Goal: Book appointment/travel/reservation

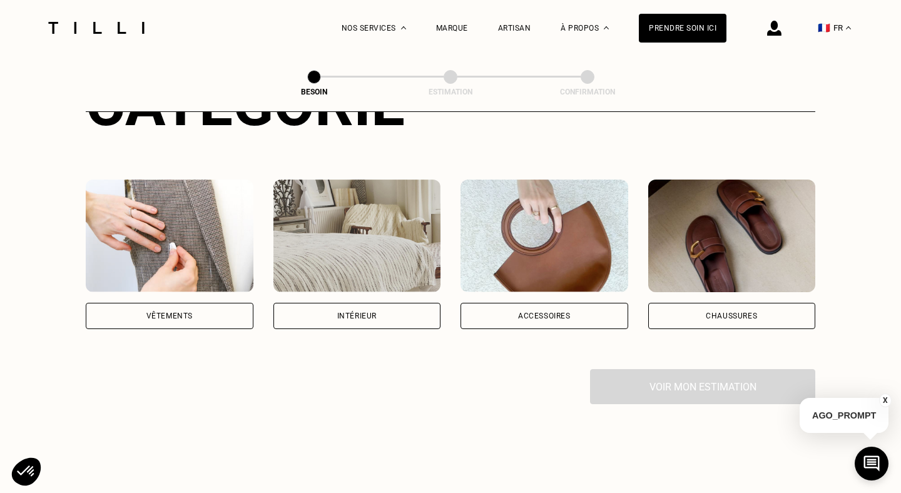
scroll to position [196, 0]
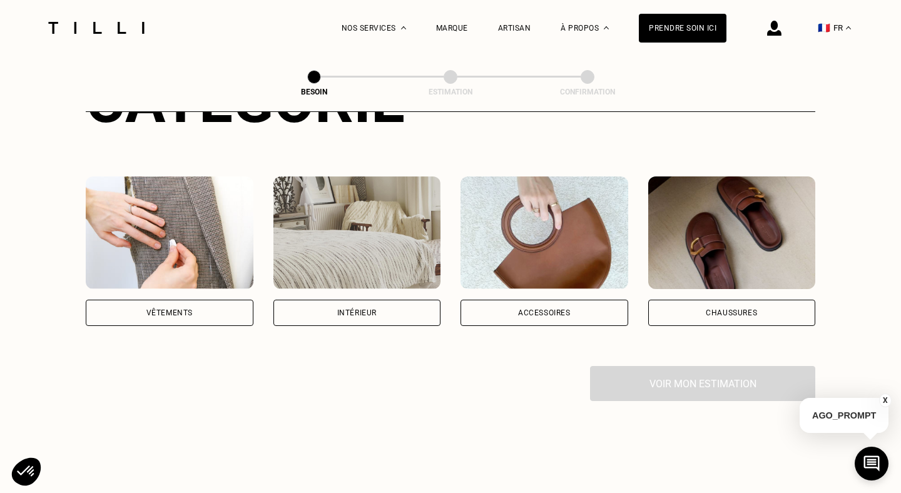
click at [191, 309] on div "Vêtements" at bounding box center [169, 313] width 46 height 8
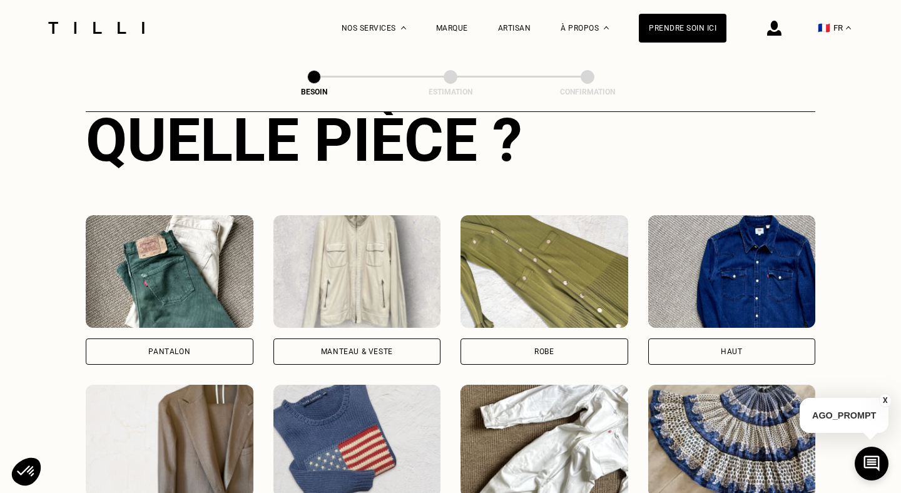
scroll to position [509, 0]
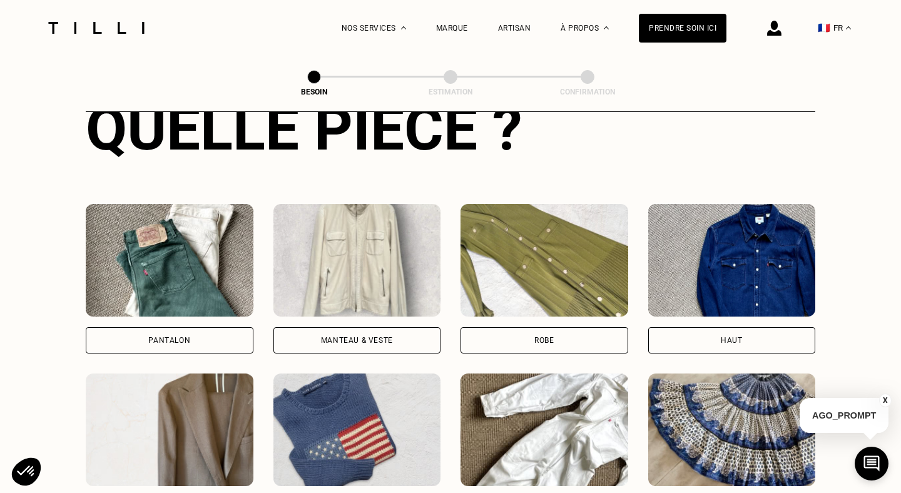
click at [196, 328] on div "Pantalon" at bounding box center [170, 340] width 168 height 26
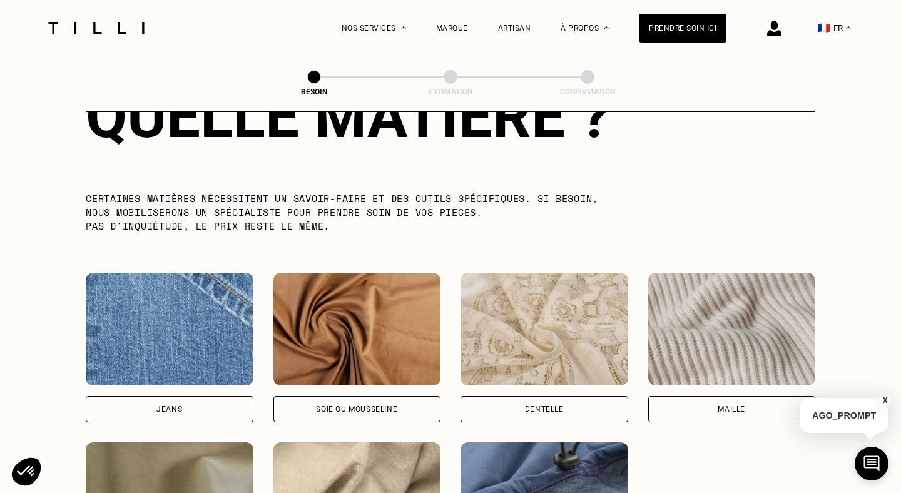
scroll to position [1201, 0]
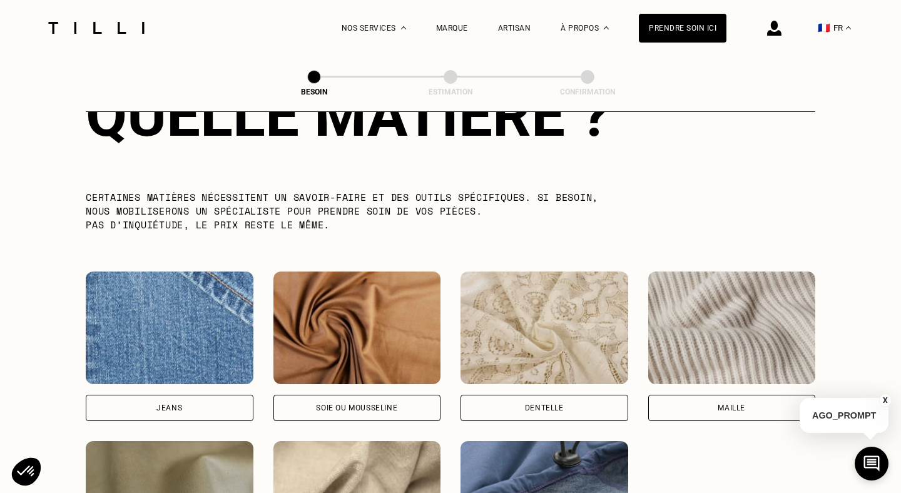
click at [205, 395] on div "Jeans" at bounding box center [170, 408] width 168 height 26
select select "FR"
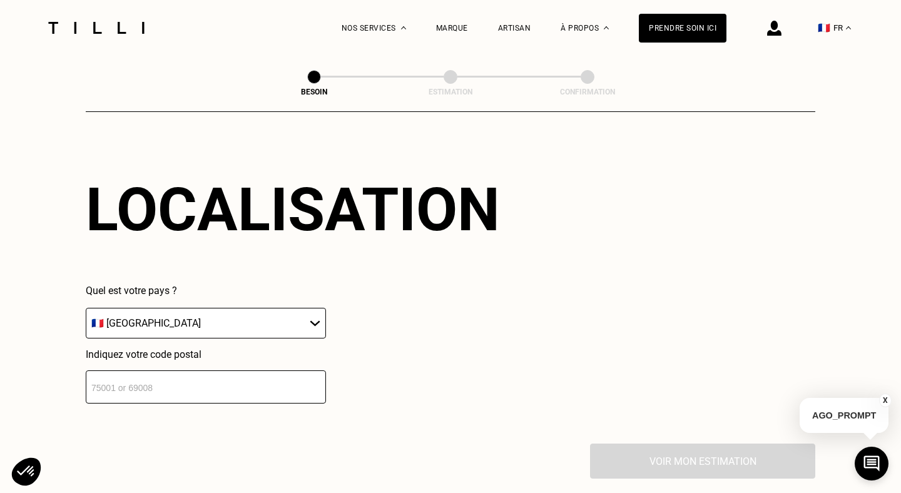
scroll to position [1698, 0]
click at [205, 387] on input "number" at bounding box center [206, 386] width 240 height 33
type input "34000"
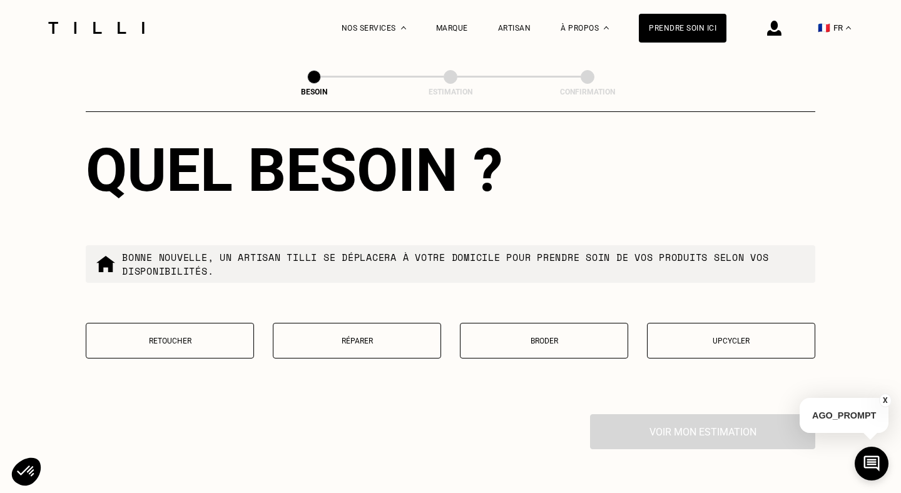
scroll to position [2050, 0]
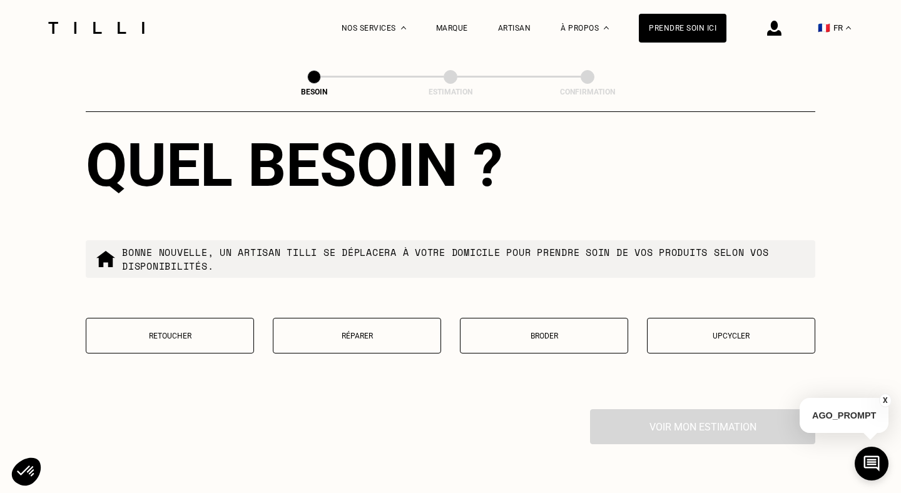
click at [391, 332] on p "Réparer" at bounding box center [357, 336] width 154 height 9
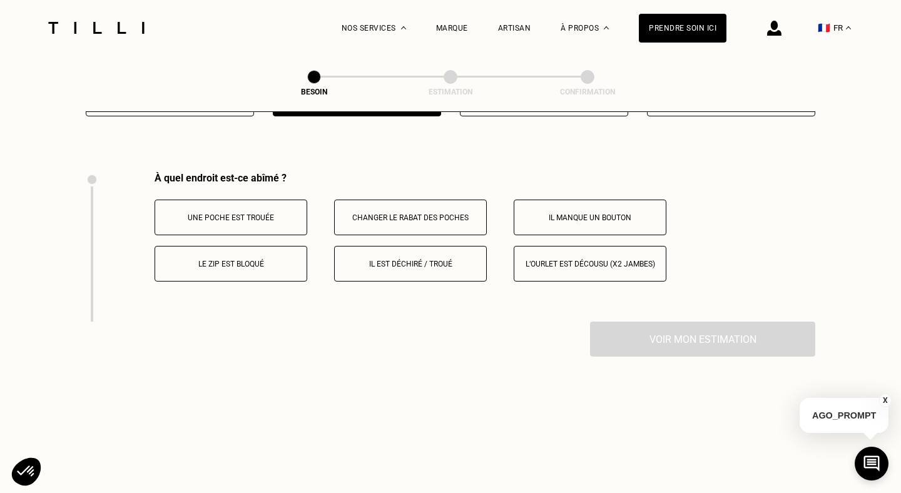
scroll to position [2276, 0]
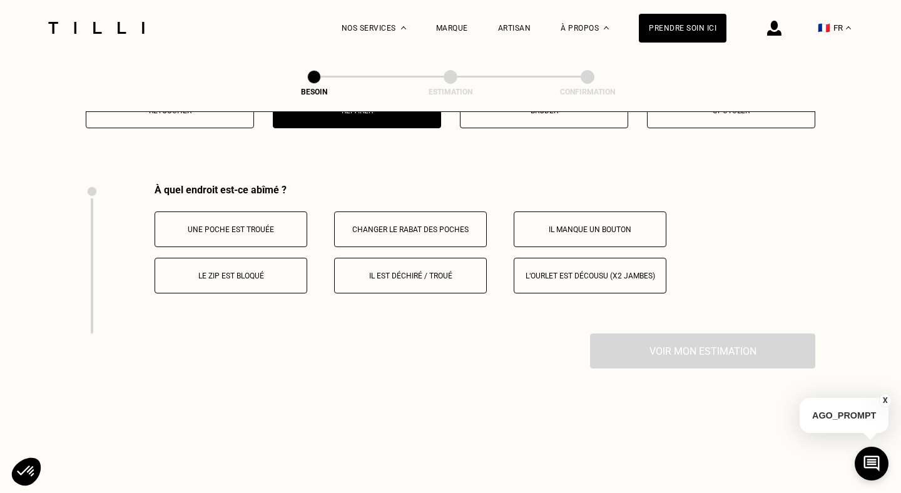
click at [274, 271] on p "Le zip est bloqué" at bounding box center [230, 275] width 139 height 9
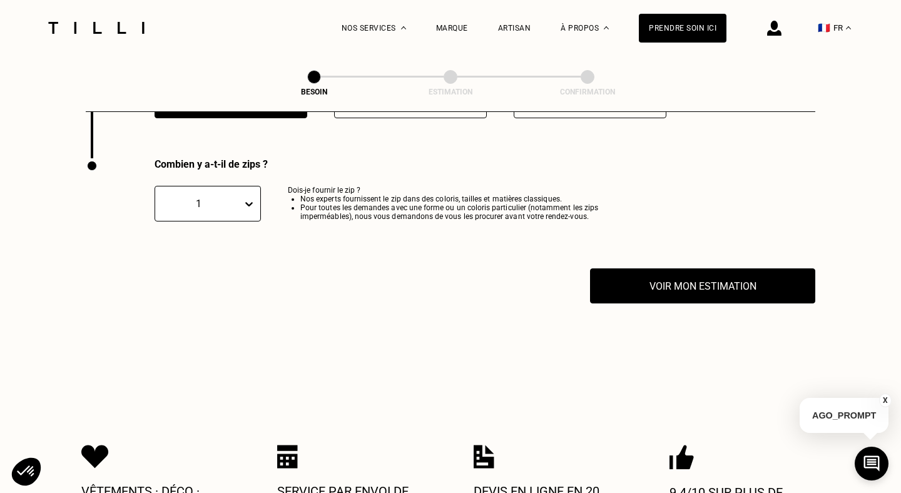
scroll to position [2456, 0]
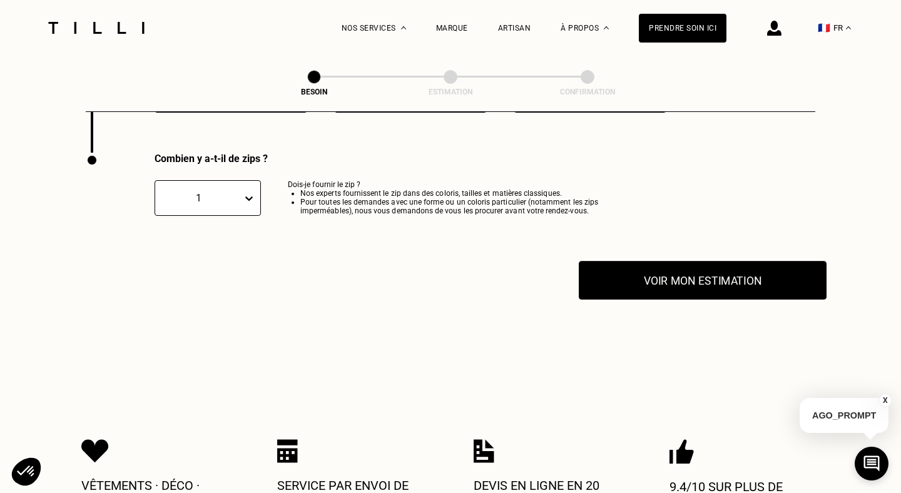
click at [622, 275] on button "Voir mon estimation" at bounding box center [703, 280] width 248 height 39
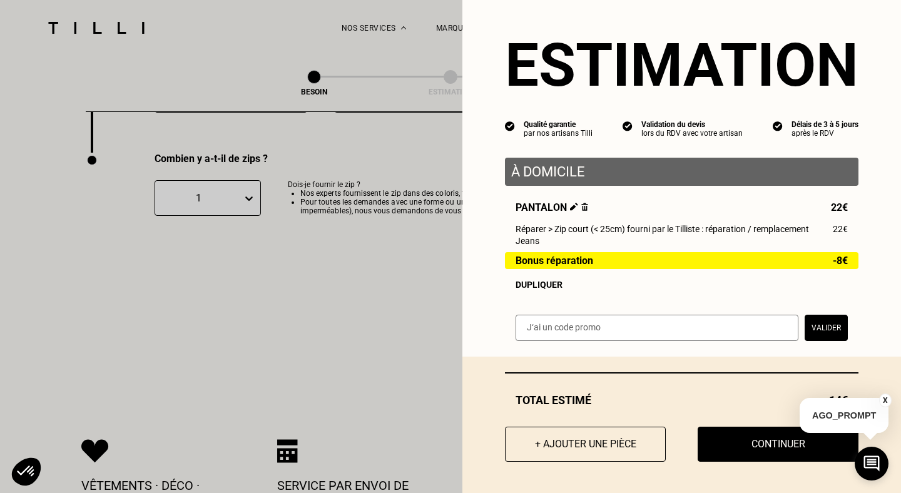
scroll to position [11, 0]
click at [884, 398] on button "X" at bounding box center [885, 400] width 13 height 14
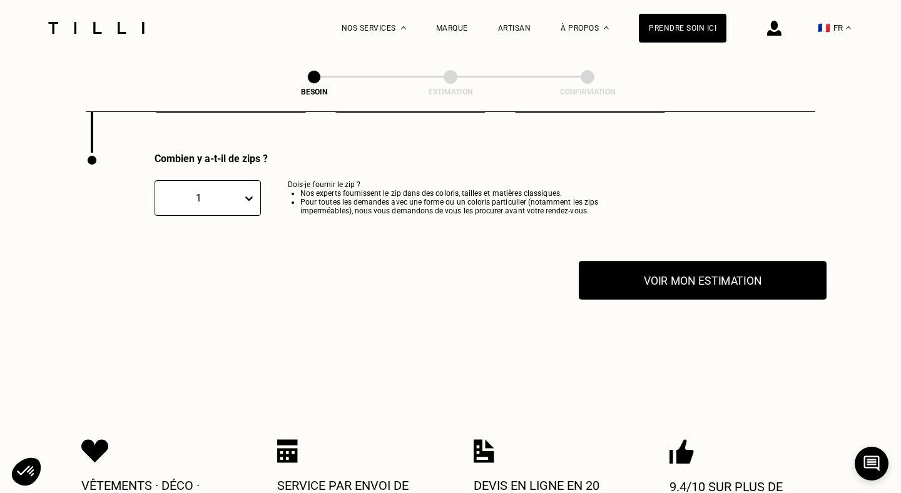
click at [734, 261] on button "Voir mon estimation" at bounding box center [703, 280] width 248 height 39
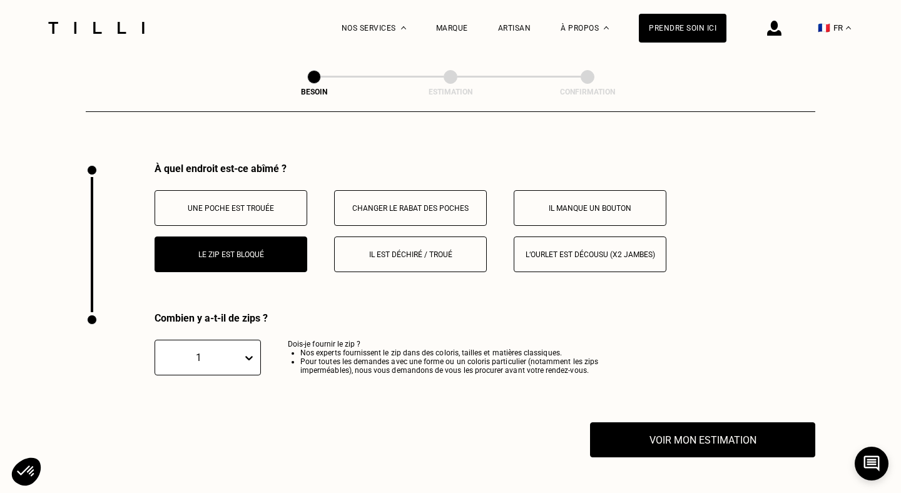
scroll to position [2295, 0]
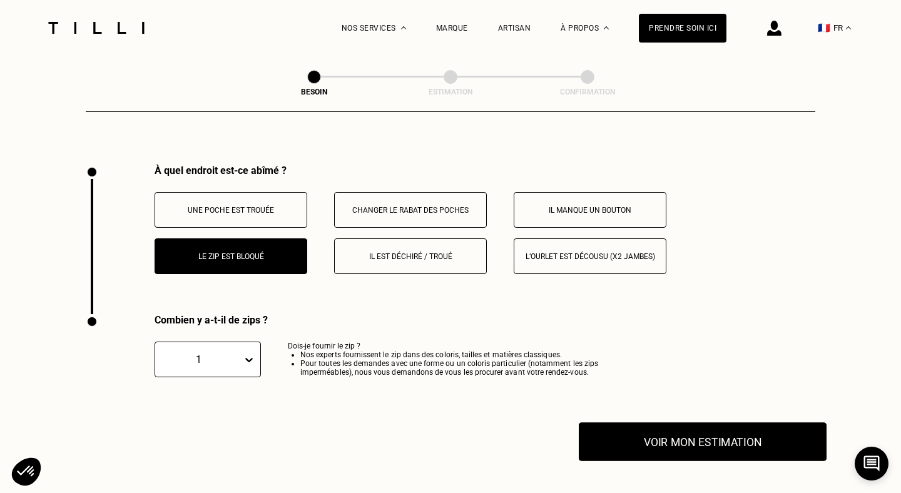
click at [691, 425] on button "Voir mon estimation" at bounding box center [703, 441] width 248 height 39
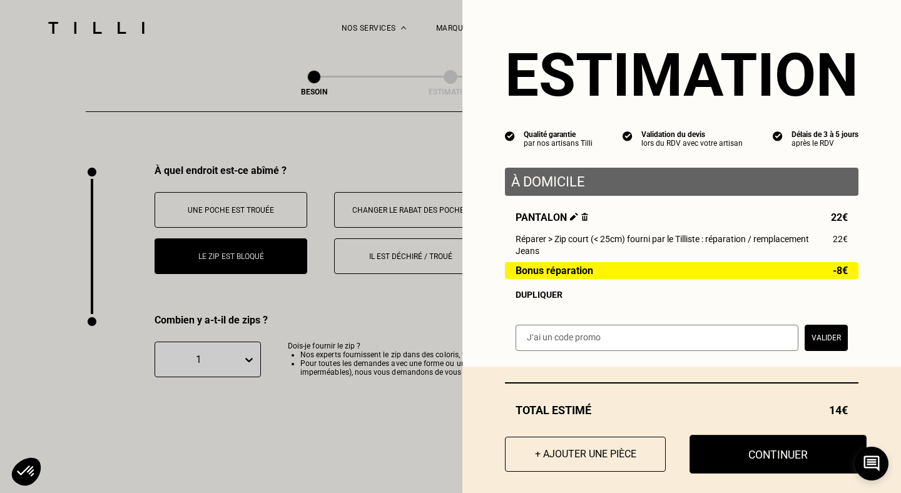
click at [736, 455] on button "Continuer" at bounding box center [777, 454] width 177 height 39
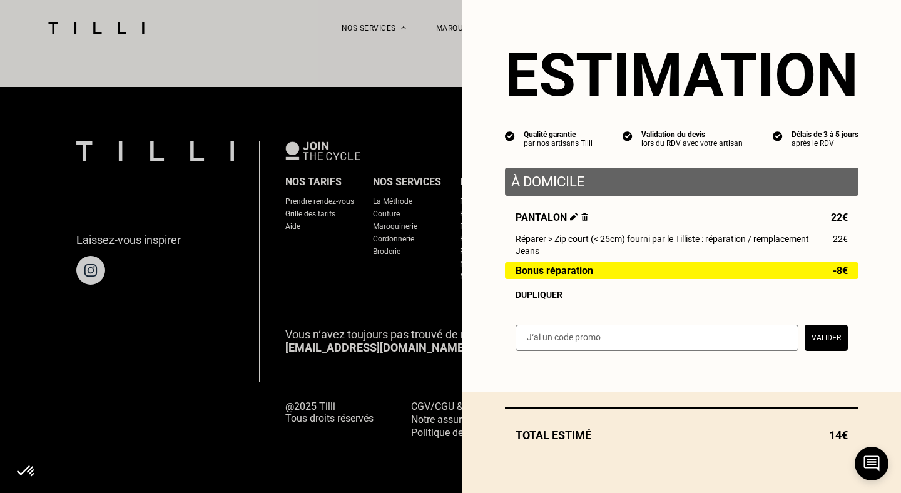
scroll to position [771, 0]
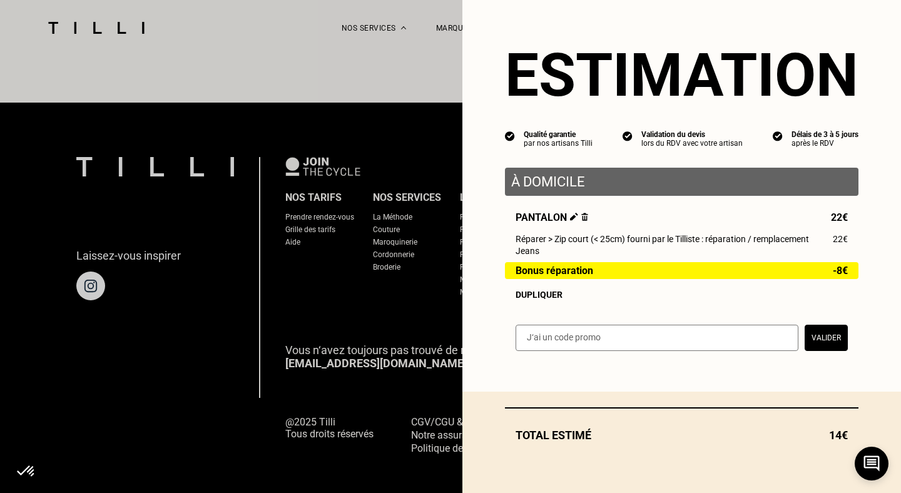
select select "FR"
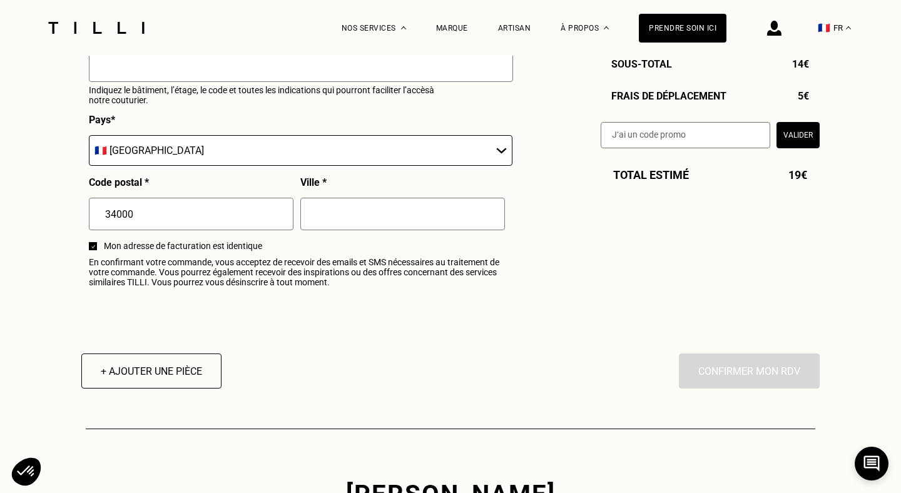
scroll to position [1472, 0]
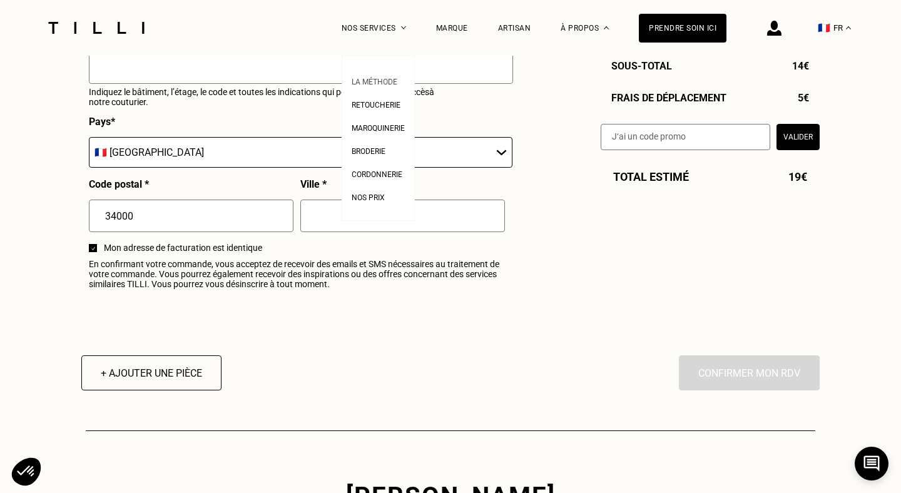
click at [390, 79] on span "La Méthode" at bounding box center [375, 82] width 46 height 9
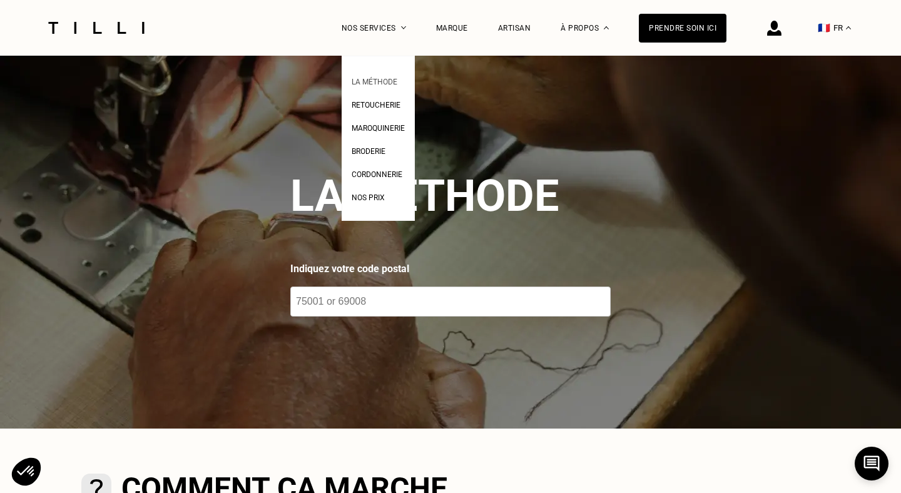
click at [389, 83] on span "La Méthode" at bounding box center [375, 82] width 46 height 9
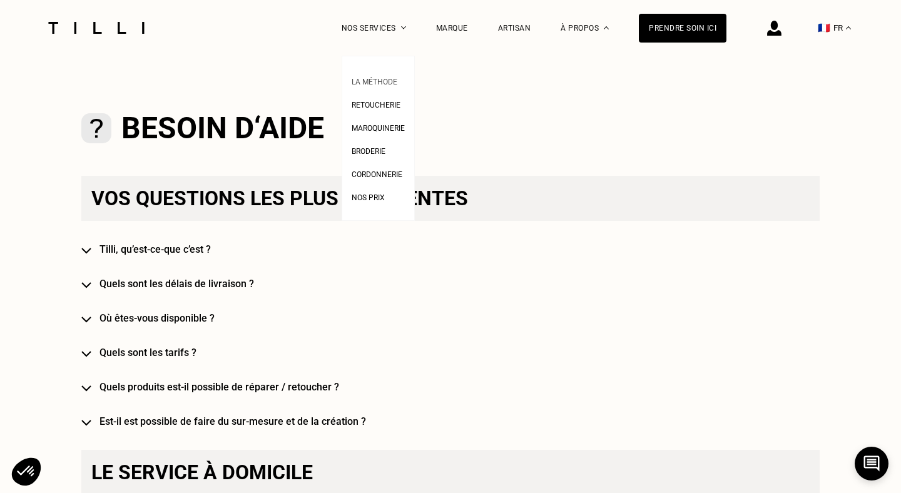
scroll to position [659, 0]
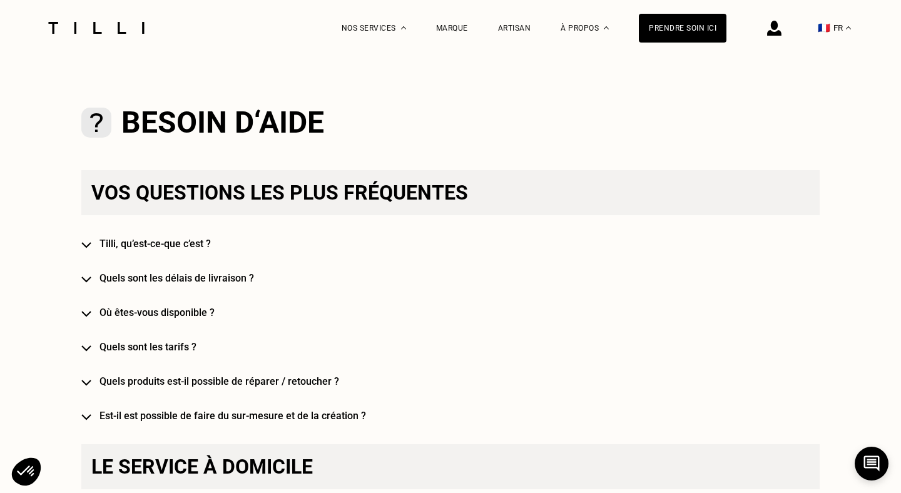
click at [138, 243] on h4 "Tilli, qu’est-ce-que c’est ?" at bounding box center [468, 244] width 738 height 12
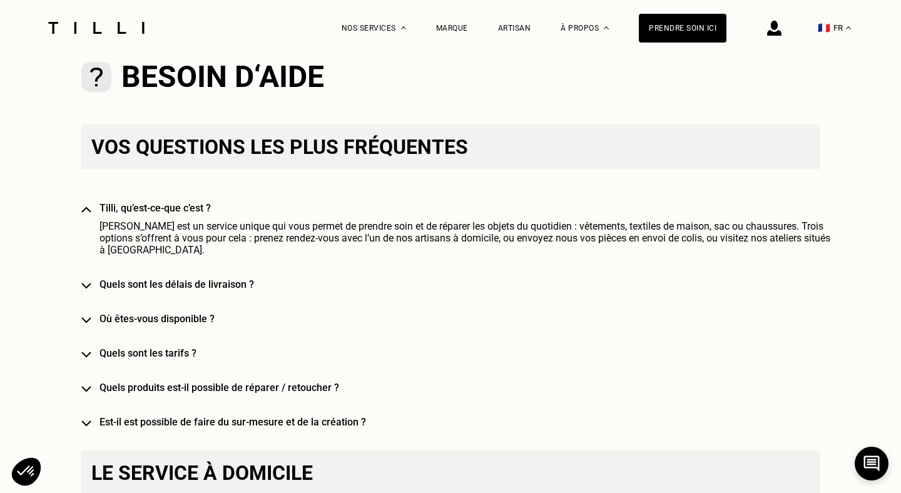
scroll to position [716, 0]
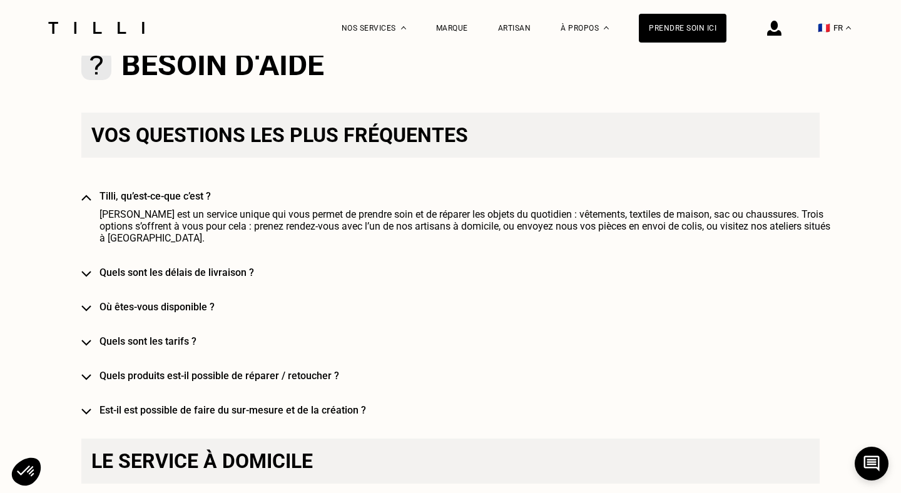
click at [146, 266] on h4 "Quels sont les délais de livraison ?" at bounding box center [468, 272] width 738 height 12
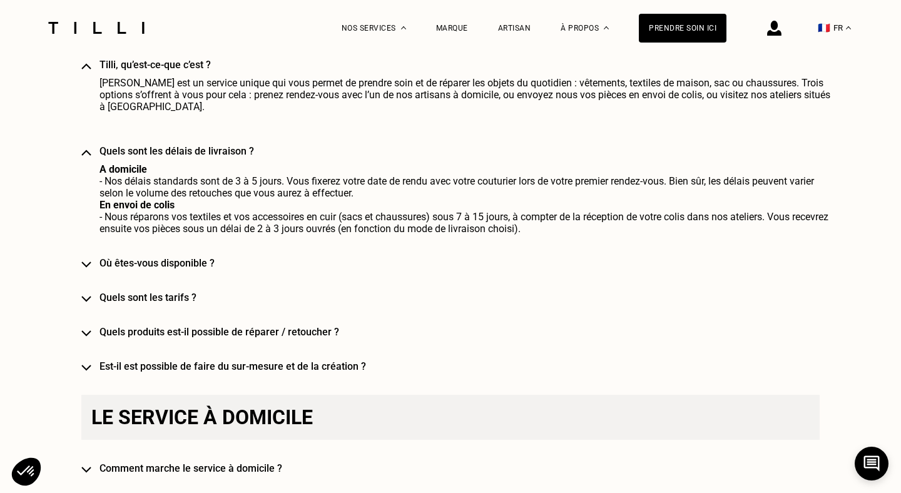
scroll to position [849, 0]
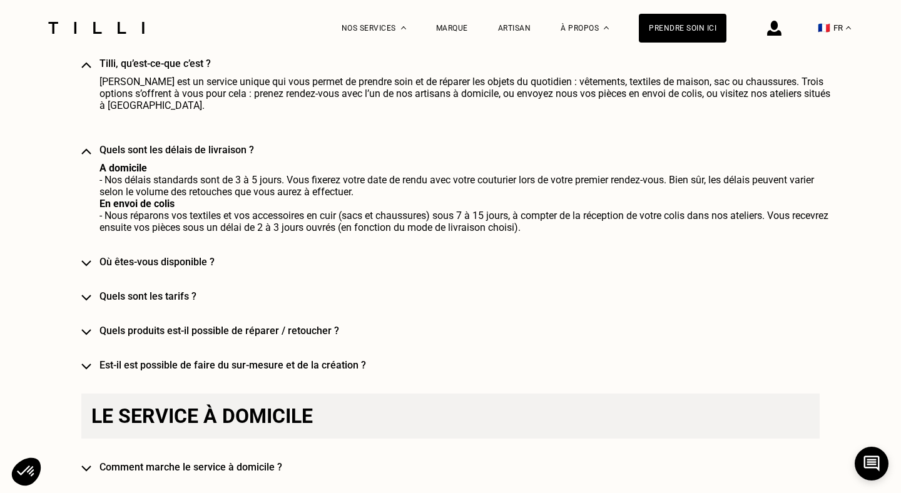
click at [146, 256] on h4 "Où êtes-vous disponible ?" at bounding box center [468, 262] width 738 height 12
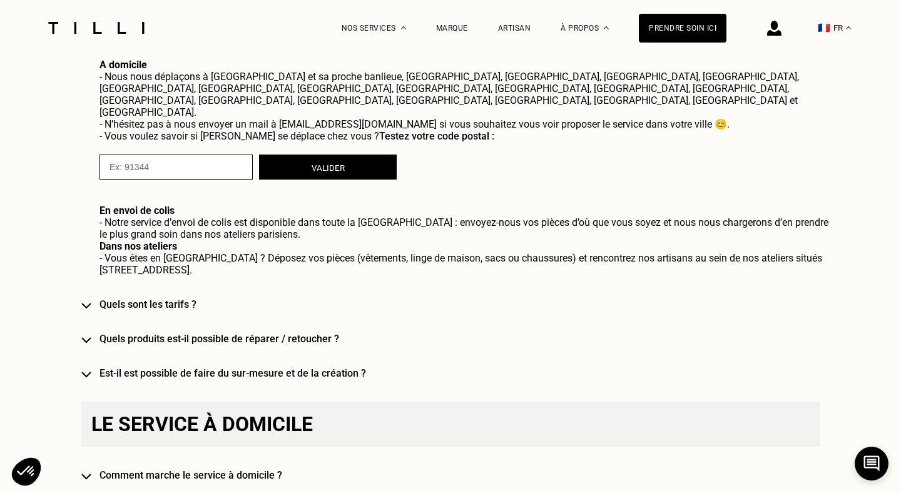
scroll to position [1075, 0]
click at [148, 298] on h4 "Quels sont les tarifs ?" at bounding box center [468, 304] width 738 height 12
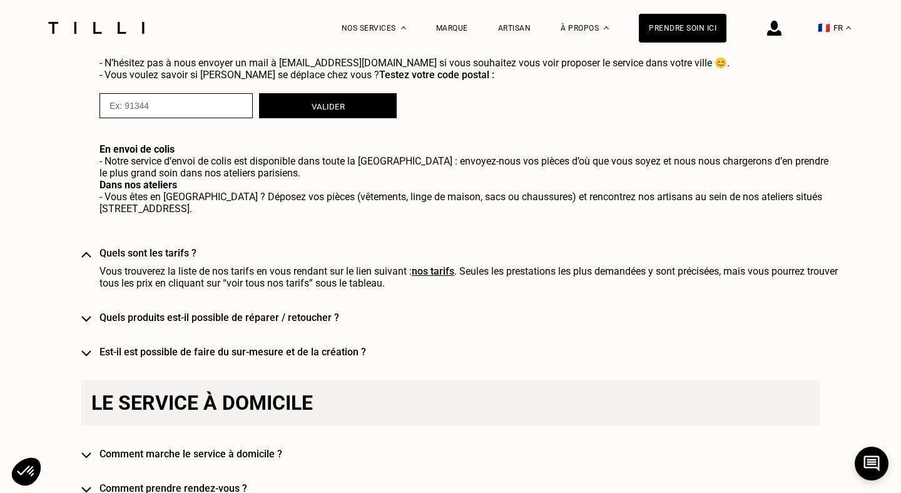
scroll to position [1136, 0]
click at [436, 265] on link "nos tarifs" at bounding box center [433, 271] width 43 height 12
select select "FR"
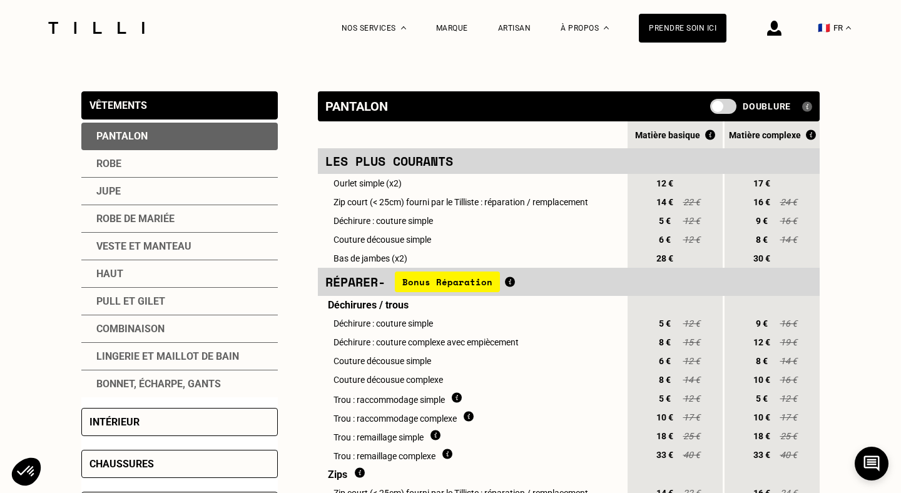
scroll to position [242, 0]
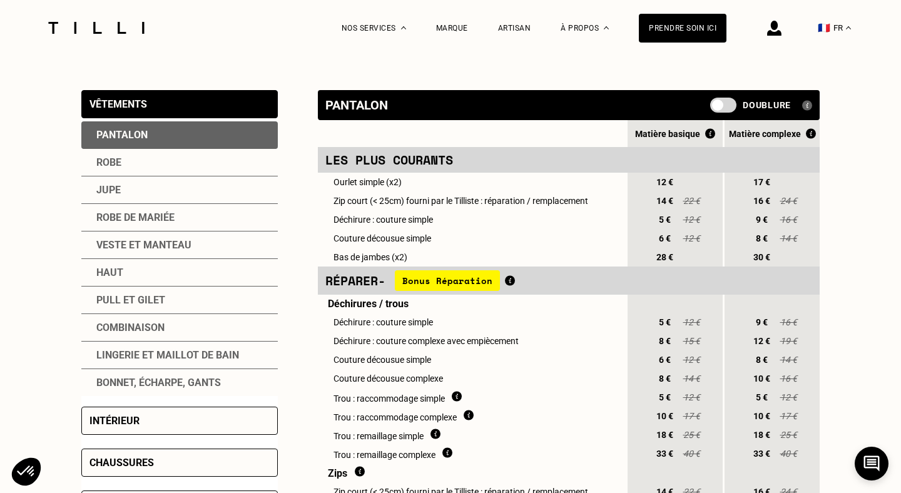
click at [166, 132] on div "Pantalon" at bounding box center [179, 135] width 196 height 28
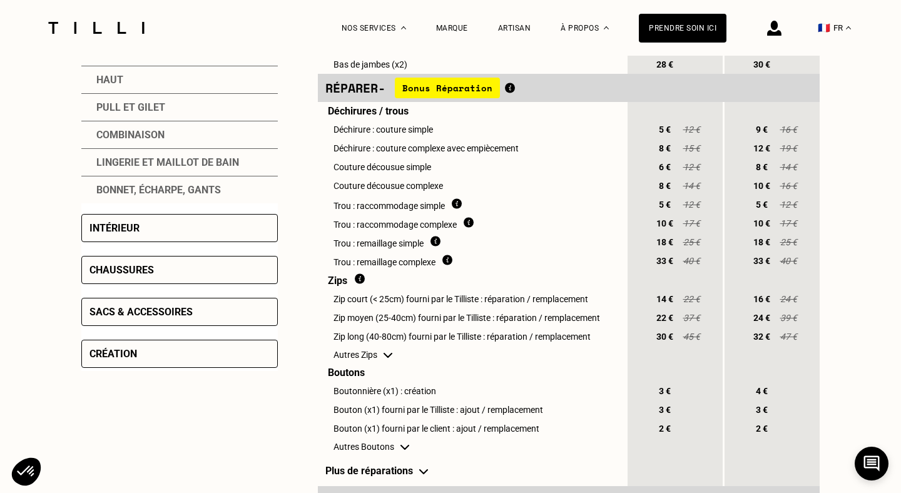
scroll to position [429, 0]
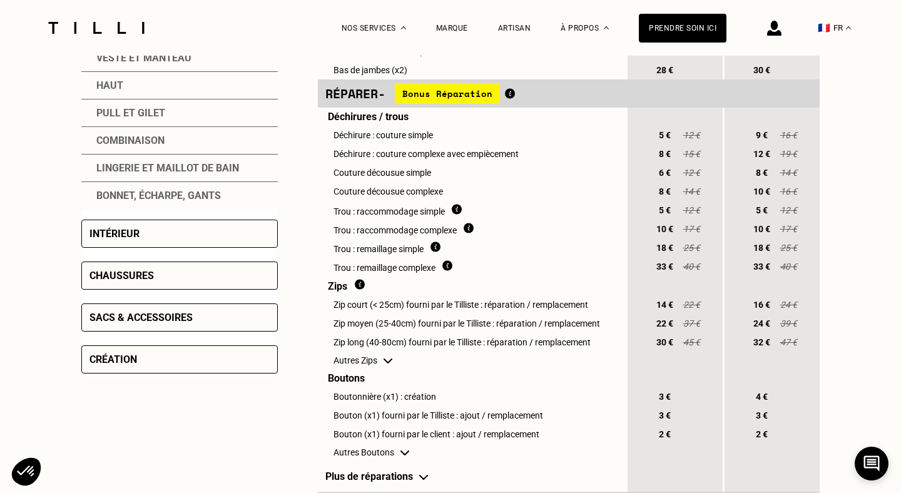
click at [176, 275] on div "Chaussures" at bounding box center [179, 275] width 196 height 28
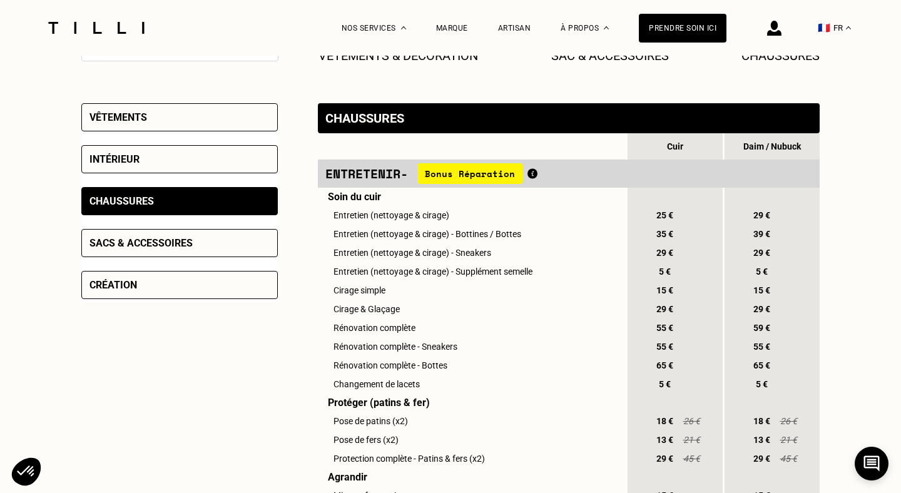
scroll to position [231, 0]
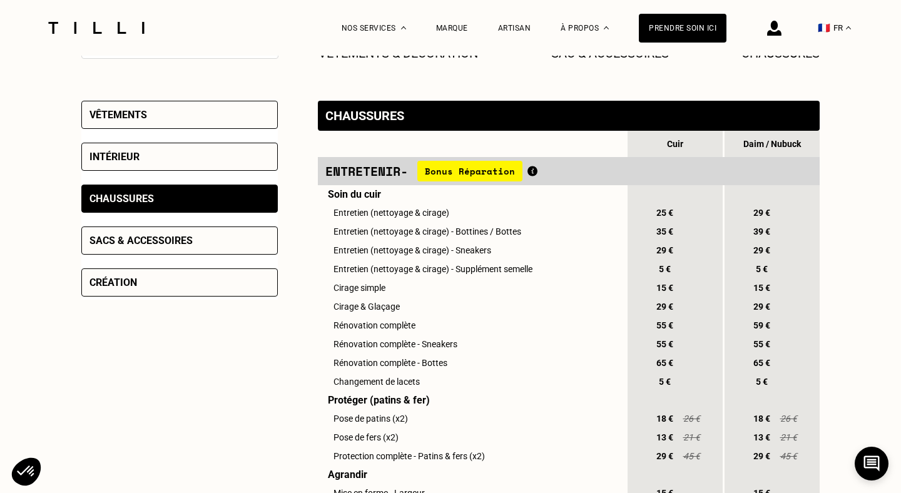
click at [211, 244] on div "Sacs & accessoires" at bounding box center [179, 240] width 196 height 28
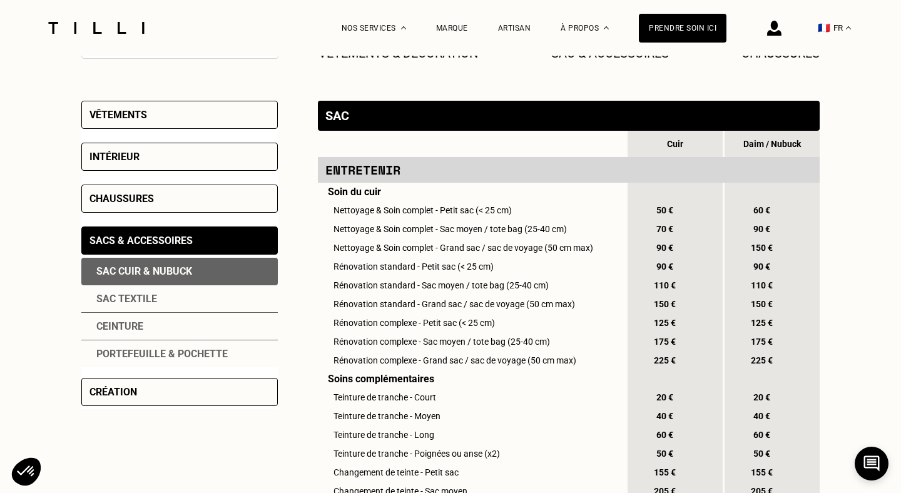
click at [213, 394] on div "Création" at bounding box center [179, 392] width 196 height 28
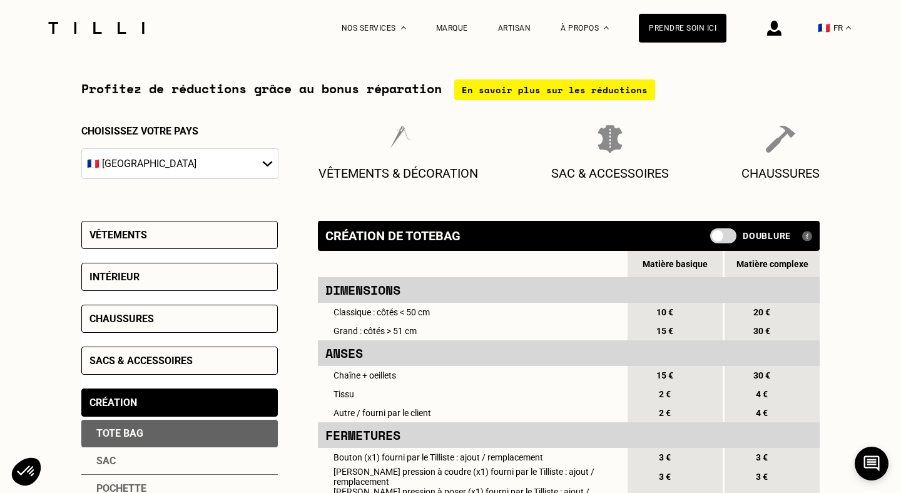
scroll to position [98, 0]
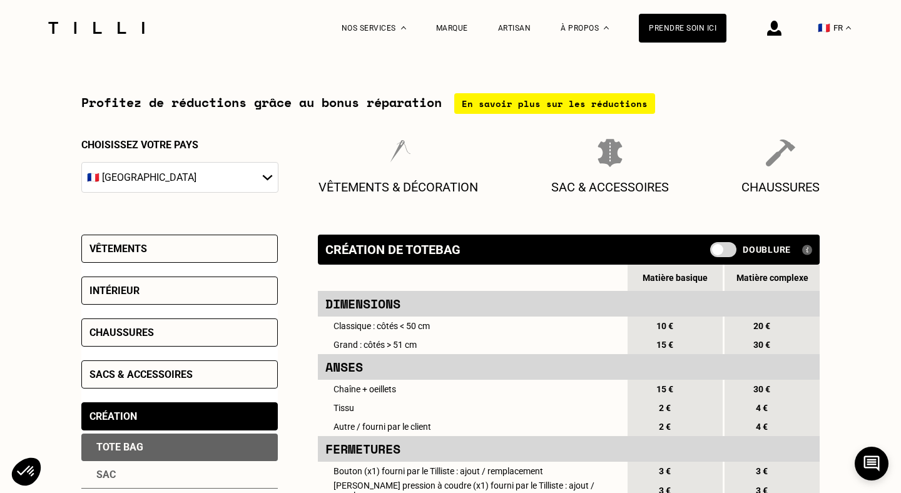
click at [208, 255] on div "Vêtements" at bounding box center [179, 249] width 196 height 28
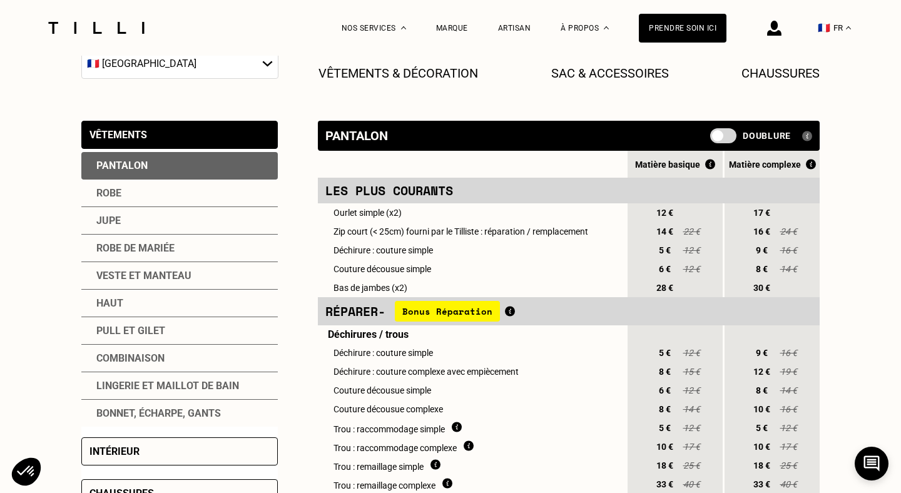
scroll to position [215, 0]
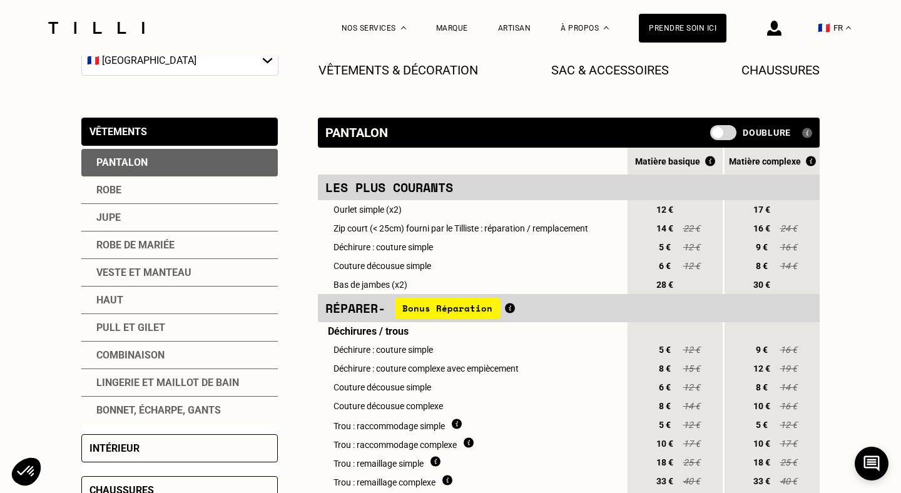
click at [219, 383] on div "Lingerie et maillot de bain" at bounding box center [179, 383] width 196 height 28
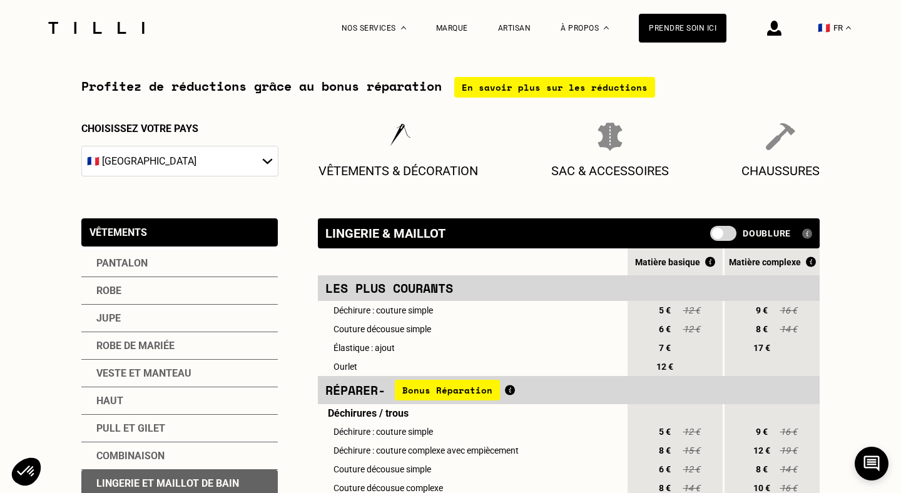
scroll to position [110, 0]
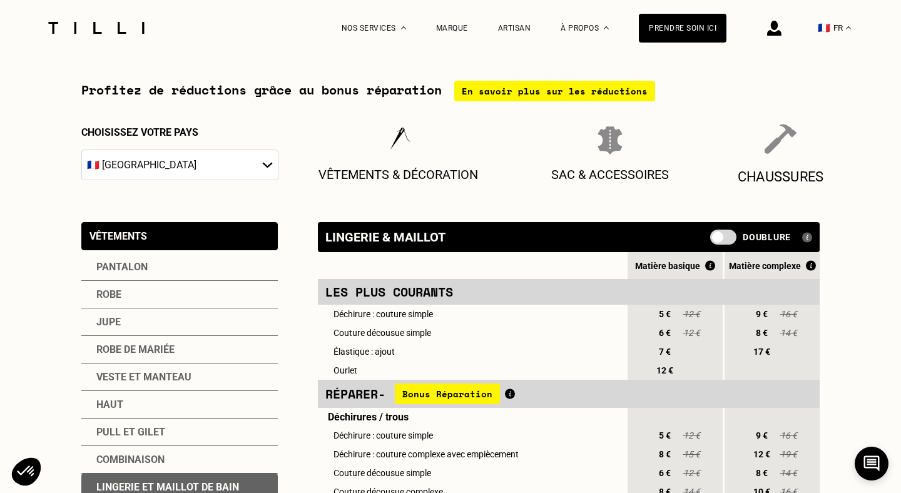
click at [806, 149] on div "Chaussures" at bounding box center [780, 154] width 86 height 61
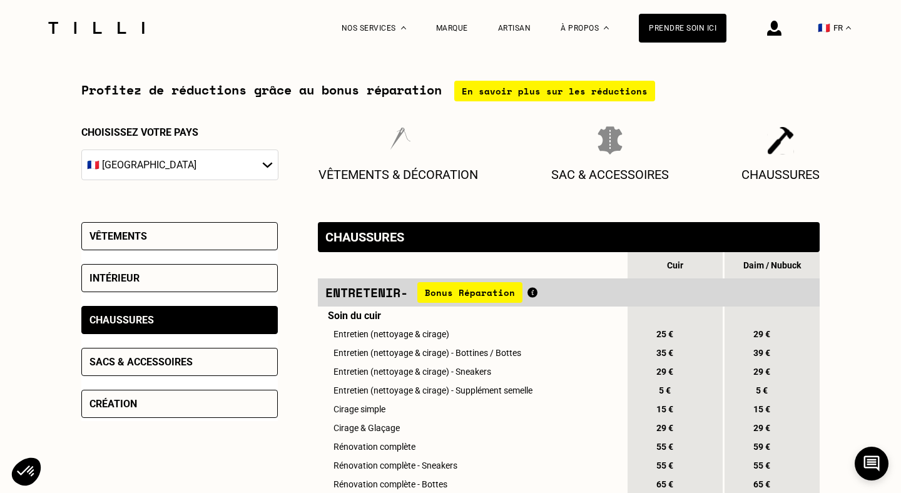
drag, startPoint x: 469, startPoint y: 34, endPoint x: 499, endPoint y: 33, distance: 29.5
click at [476, 34] on div "La Méthode Retoucherie Maroquinerie Broderie Cordonnerie Nos prix Nos services …" at bounding box center [534, 28] width 385 height 56
click at [514, 33] on div "Artisan" at bounding box center [514, 28] width 33 height 56
click at [516, 19] on div "Artisan" at bounding box center [514, 28] width 33 height 56
click at [520, 30] on div "Artisan" at bounding box center [514, 28] width 33 height 9
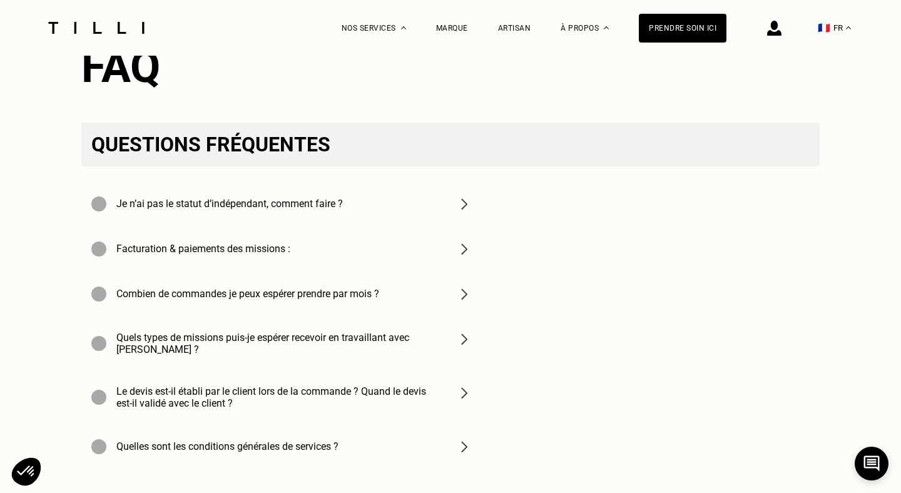
scroll to position [4285, 0]
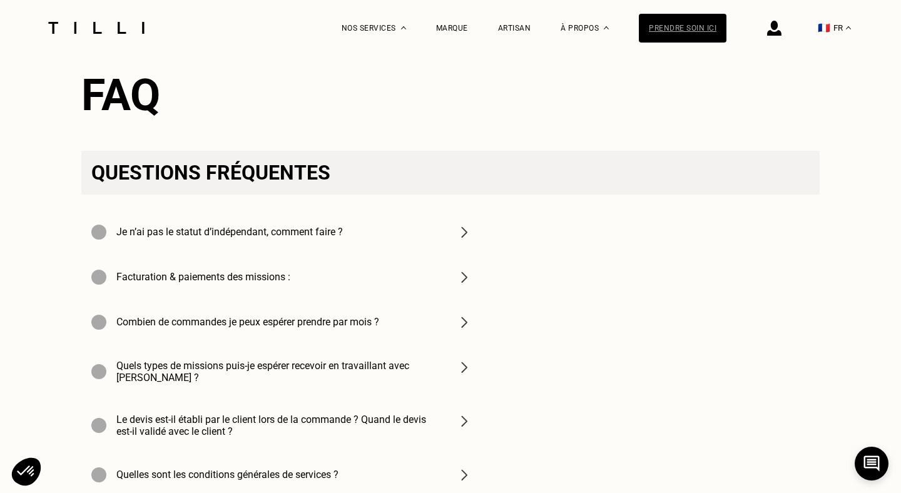
click at [683, 31] on div "Prendre soin ici" at bounding box center [683, 28] width 88 height 29
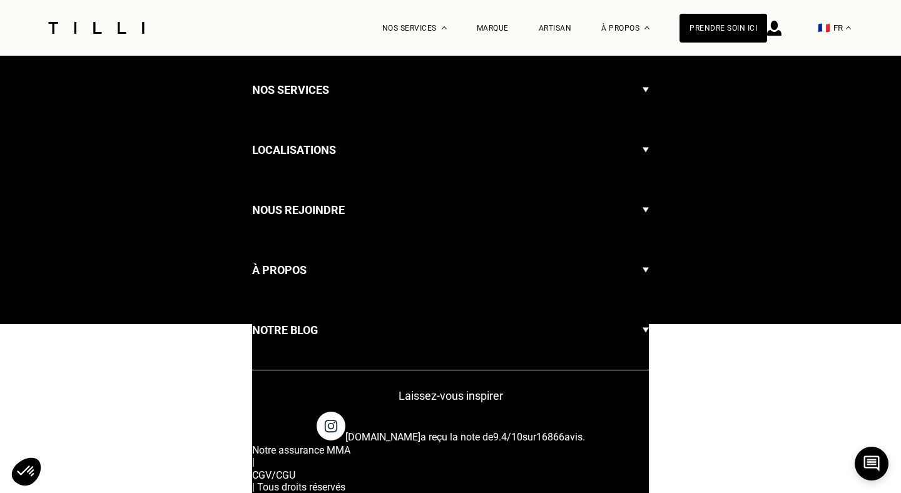
select select "FR"
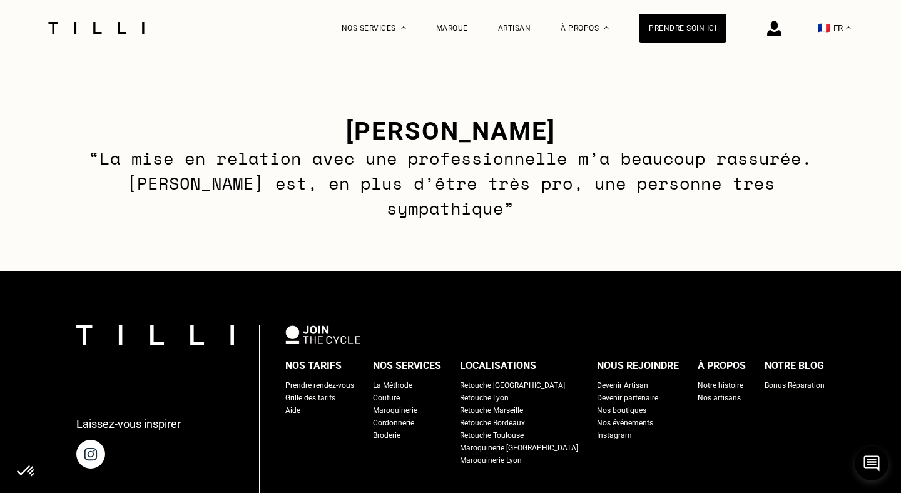
scroll to position [1499, 0]
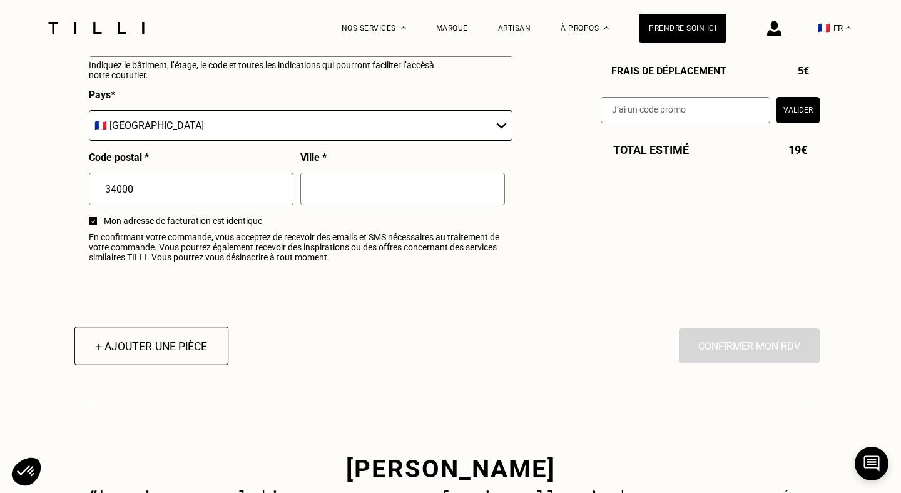
click at [117, 345] on button "+ Ajouter une pièce" at bounding box center [151, 346] width 154 height 39
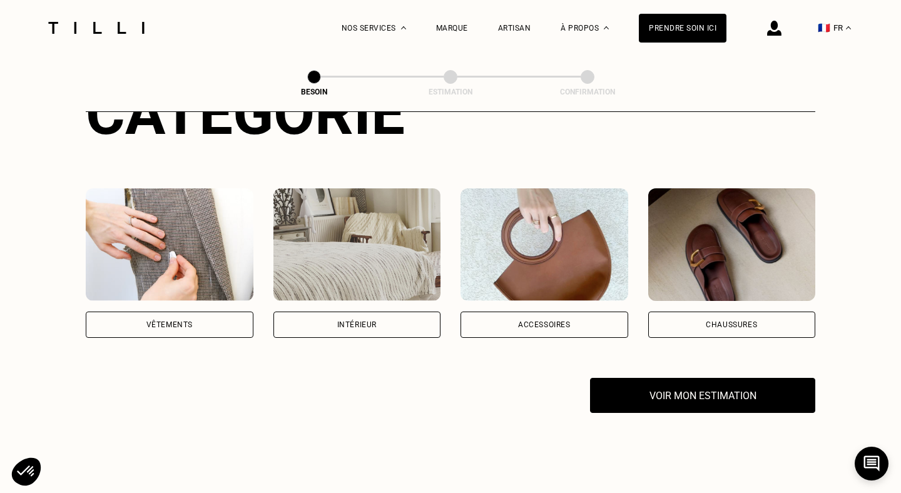
scroll to position [188, 0]
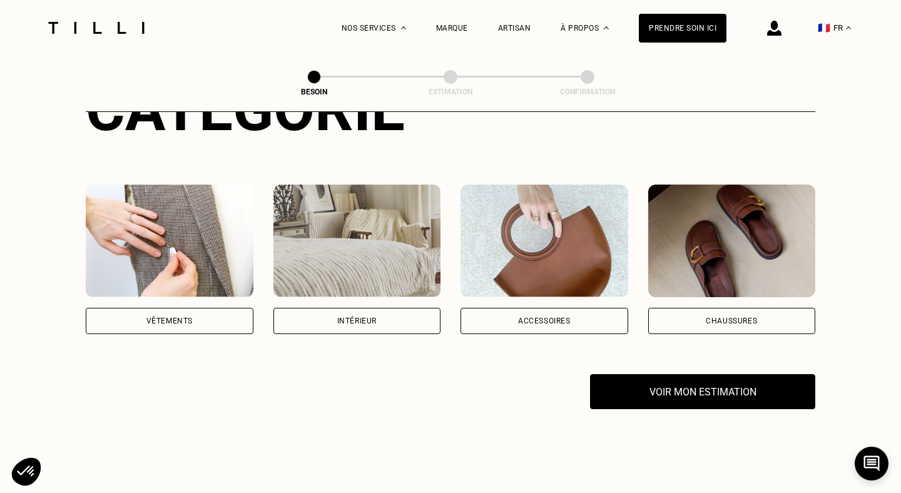
click at [734, 308] on div "Chaussures" at bounding box center [732, 321] width 168 height 26
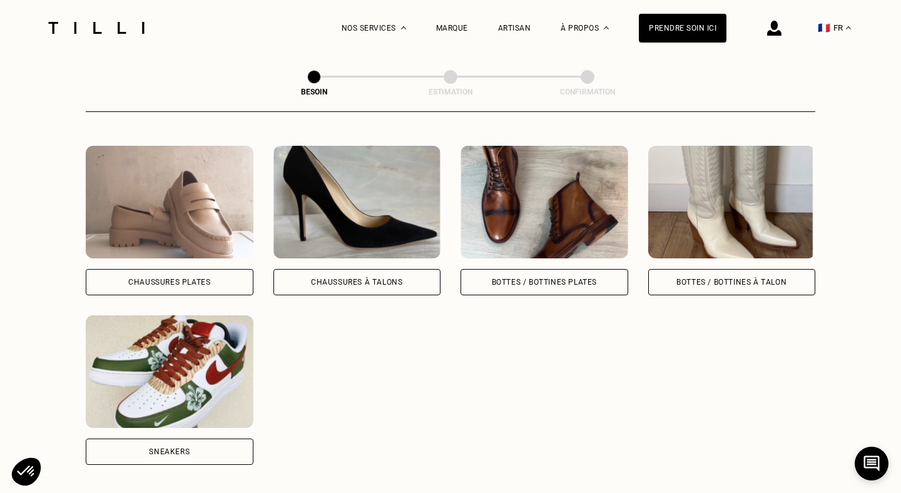
scroll to position [565, 0]
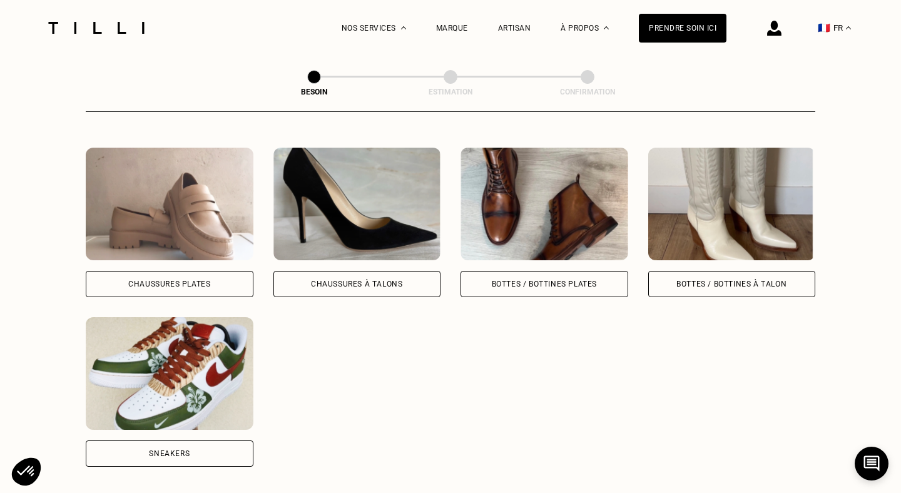
click at [196, 402] on img at bounding box center [170, 373] width 168 height 113
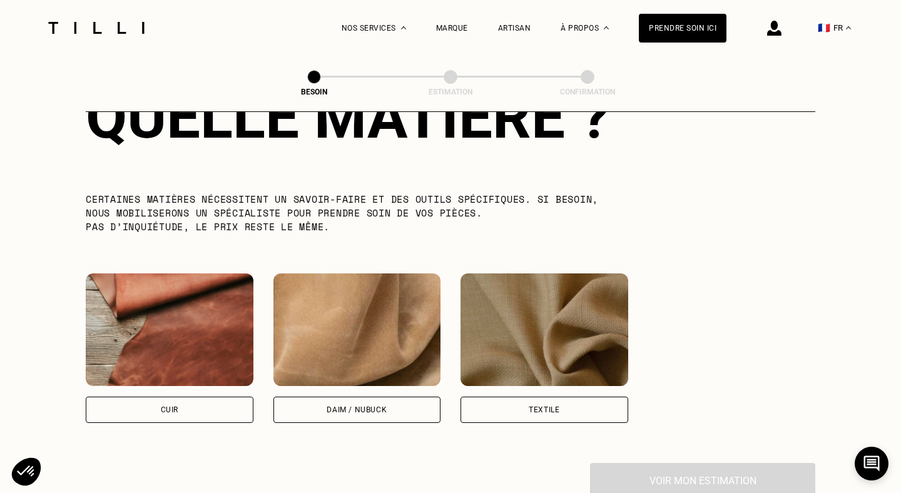
scroll to position [1053, 0]
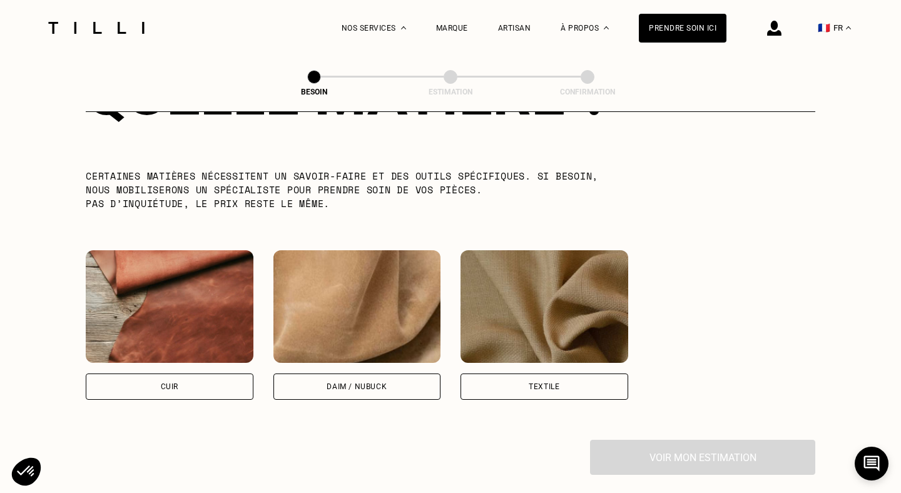
click at [151, 373] on div "Cuir" at bounding box center [170, 386] width 168 height 26
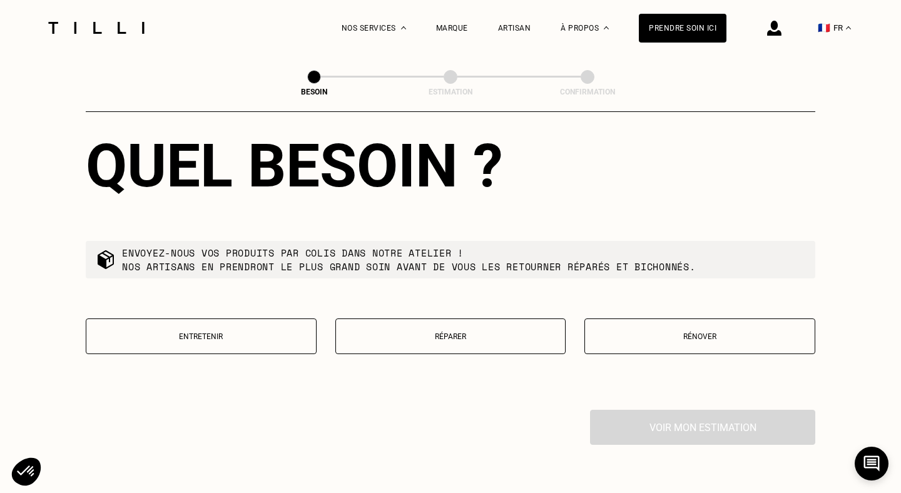
scroll to position [1404, 0]
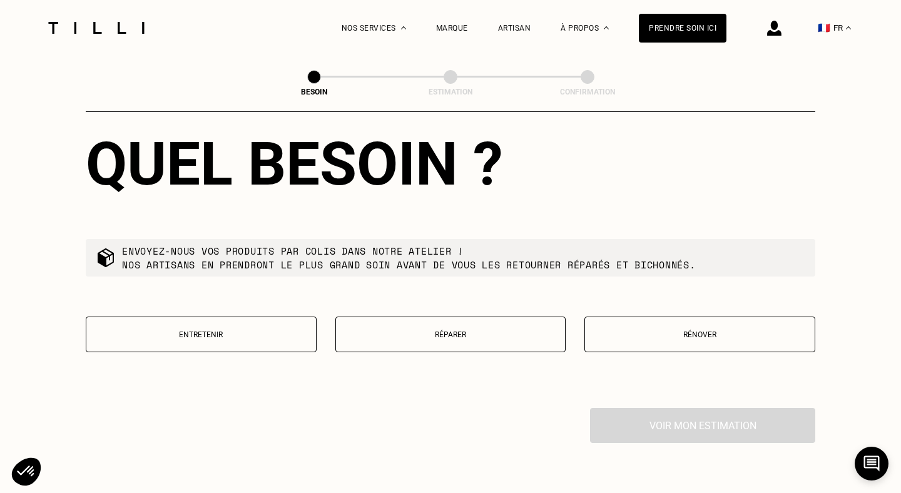
click at [506, 328] on button "Réparer" at bounding box center [450, 335] width 231 height 36
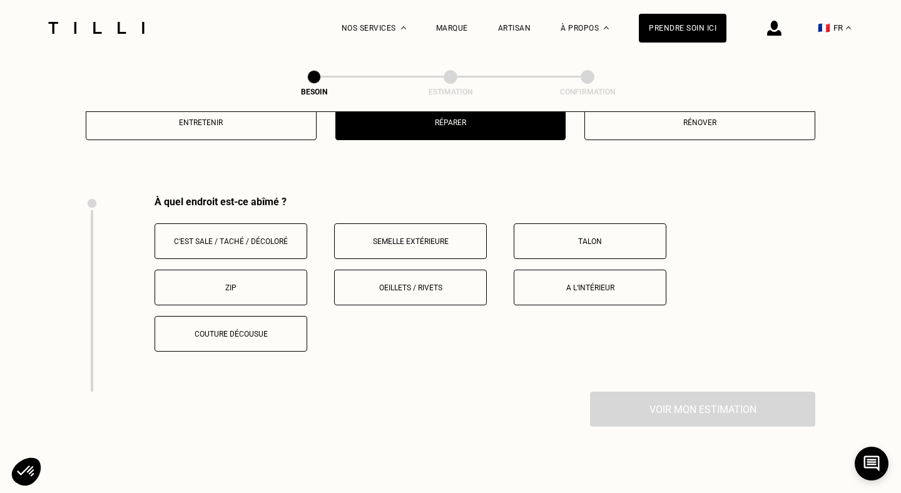
scroll to position [1614, 0]
click at [576, 282] on button "A l‘intérieur" at bounding box center [590, 289] width 153 height 36
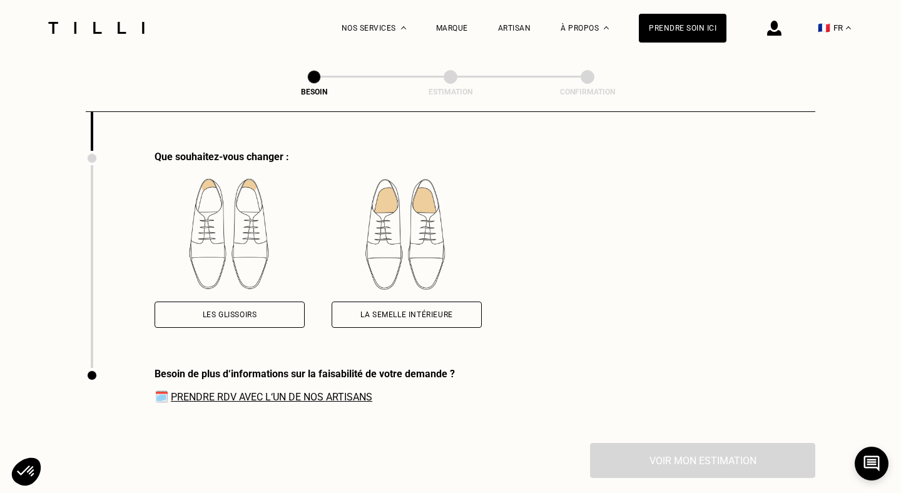
scroll to position [1858, 0]
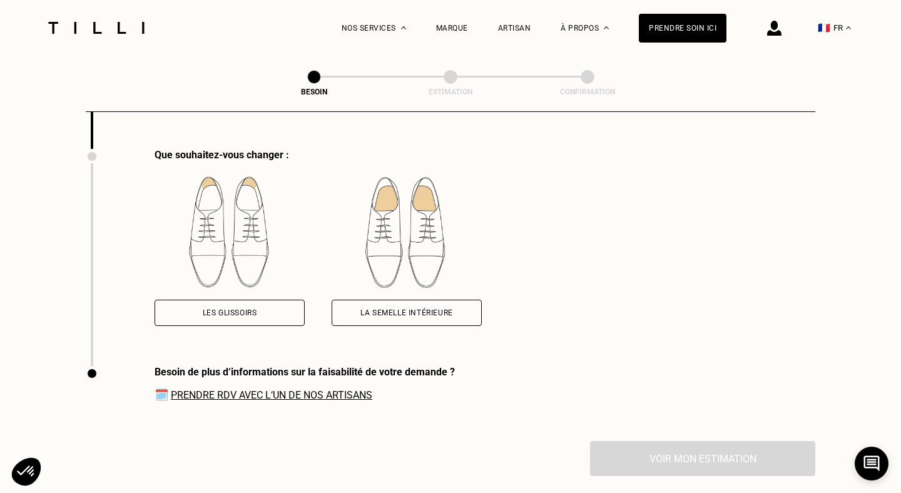
click at [256, 309] on div "Les glissoirs" at bounding box center [230, 313] width 54 height 8
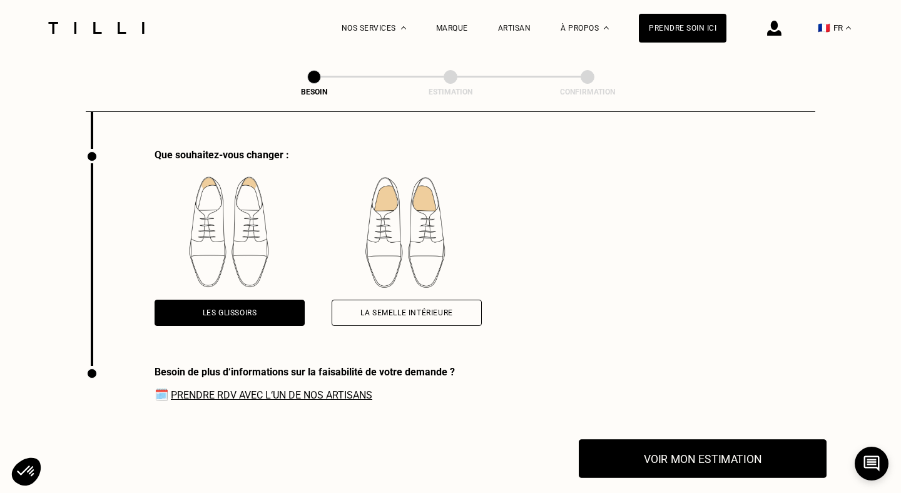
click at [691, 452] on button "Voir mon estimation" at bounding box center [703, 458] width 248 height 39
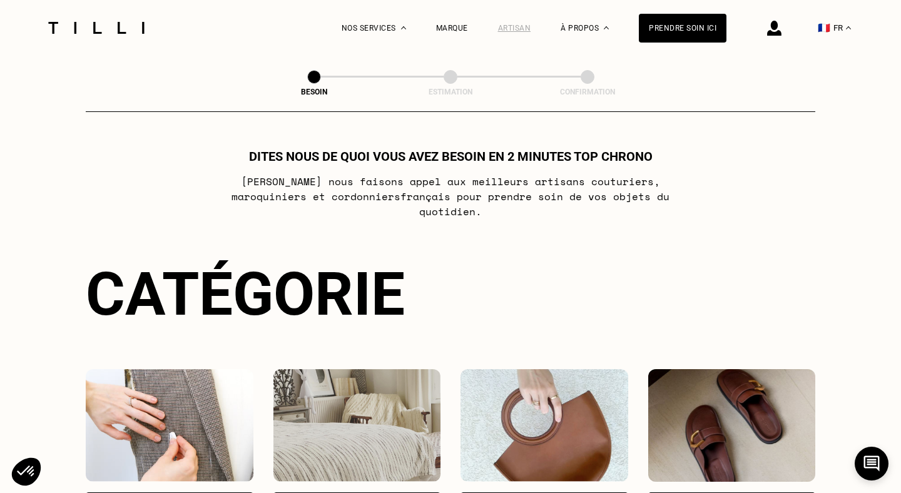
scroll to position [9, 0]
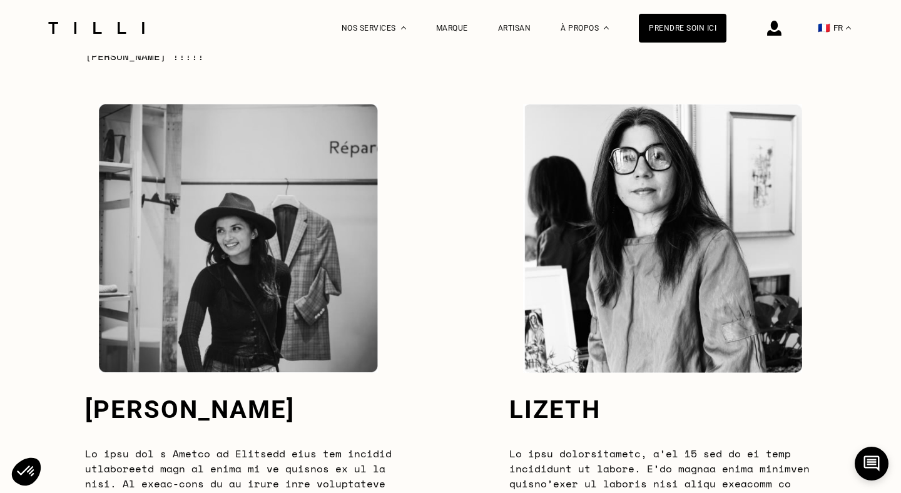
scroll to position [3214, 0]
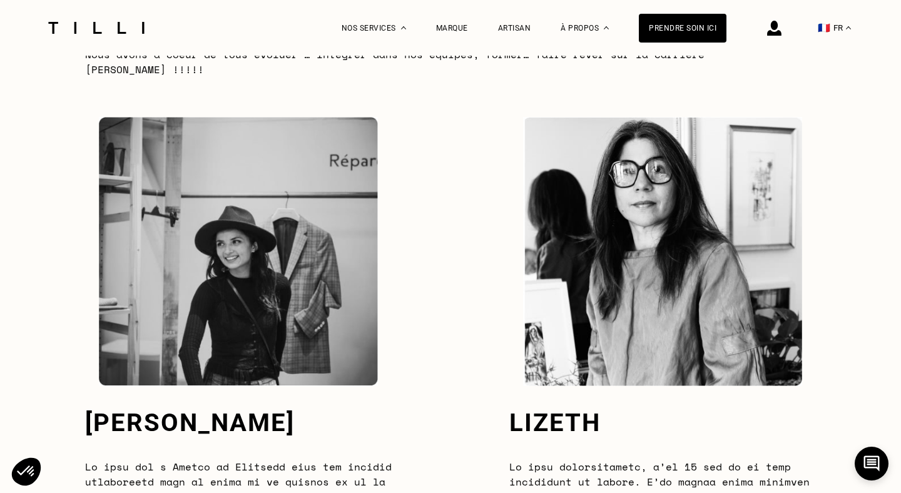
select select "FR"
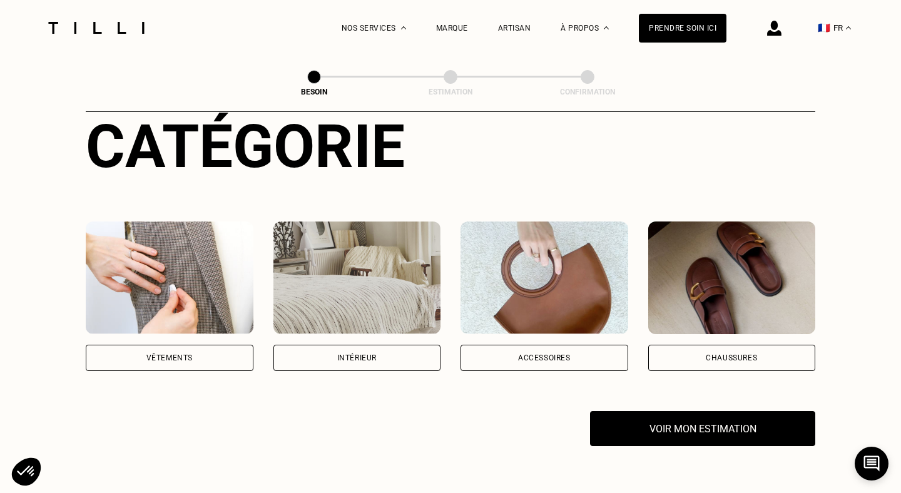
scroll to position [200, 0]
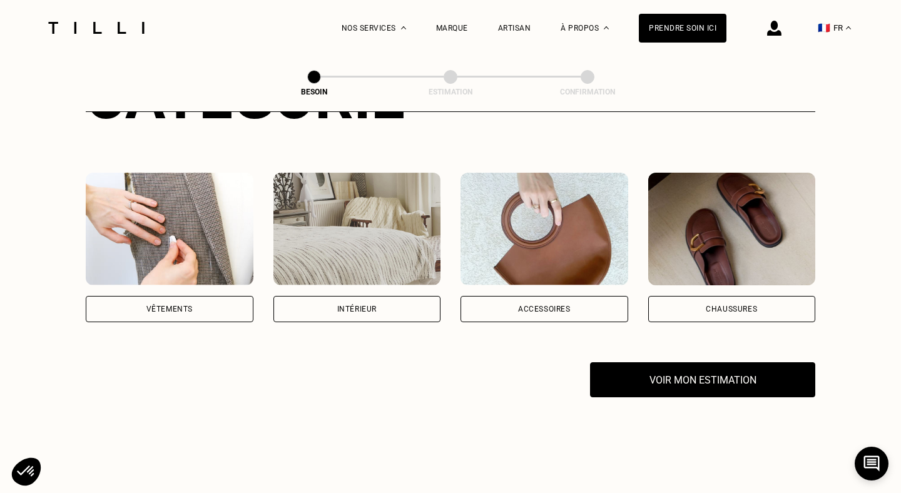
click at [741, 253] on img at bounding box center [732, 229] width 168 height 113
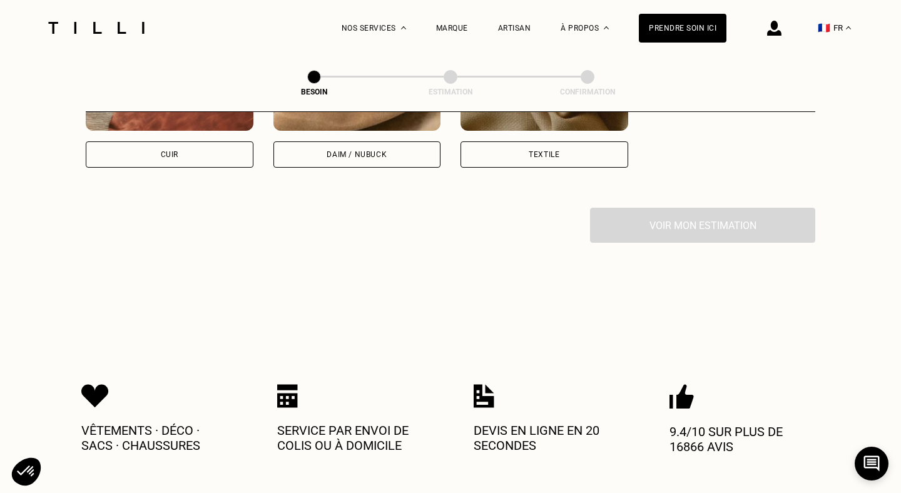
scroll to position [1307, 0]
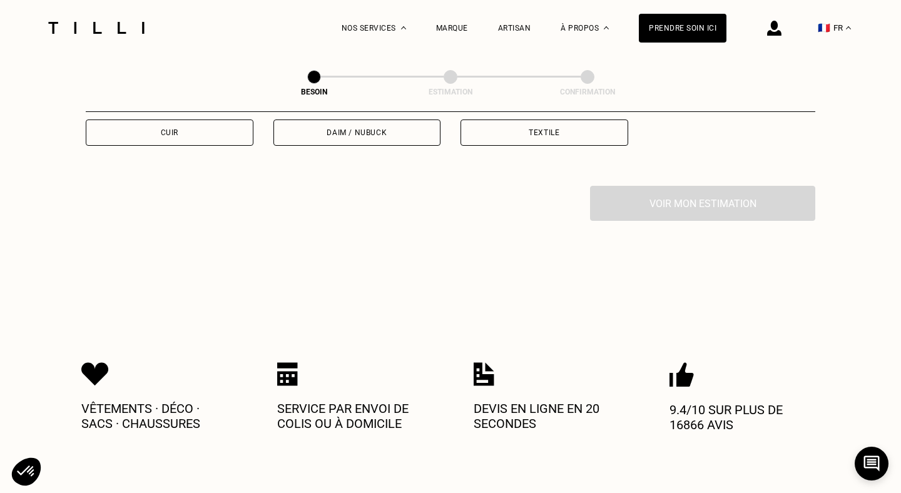
click at [187, 119] on div "Cuir" at bounding box center [170, 132] width 168 height 26
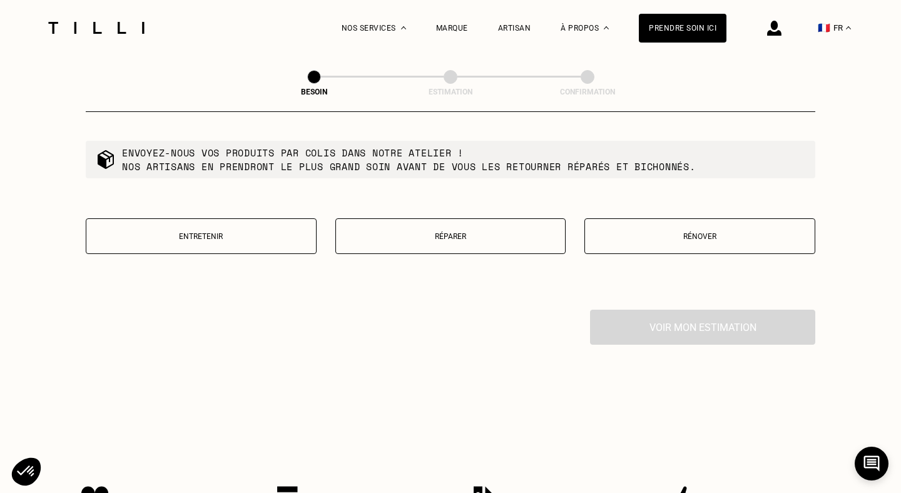
scroll to position [1597, 0]
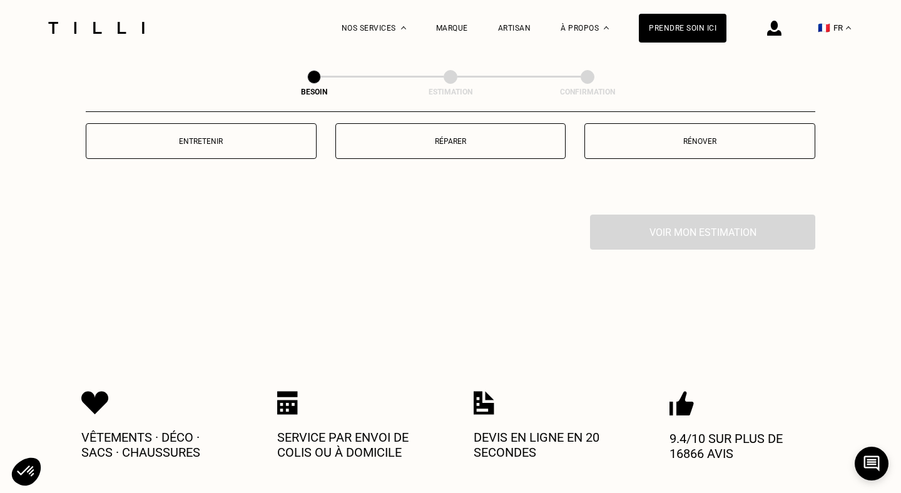
click at [457, 137] on p "Réparer" at bounding box center [450, 141] width 217 height 9
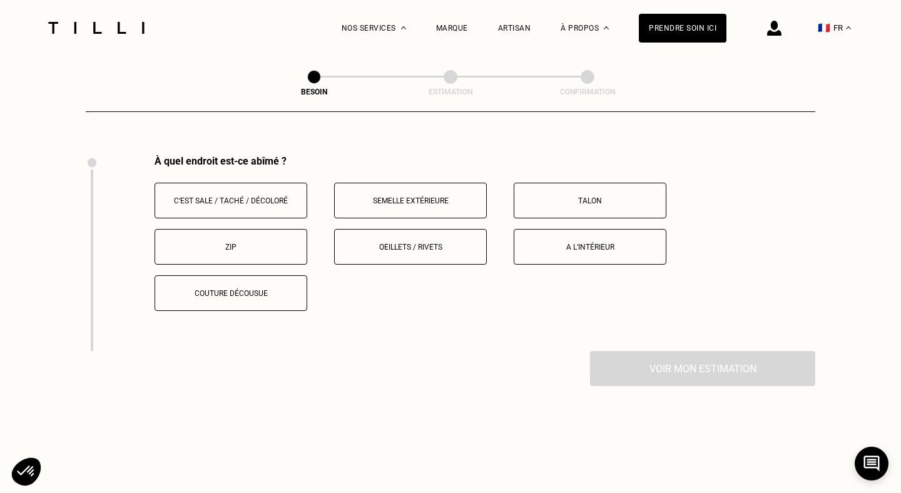
scroll to position [1659, 0]
click at [564, 213] on div "C‘est sale / taché / décoloré Semelle extérieure Talon Zip Oeillets / rivets A …" at bounding box center [484, 244] width 661 height 128
click at [562, 226] on button "A l‘intérieur" at bounding box center [590, 244] width 153 height 36
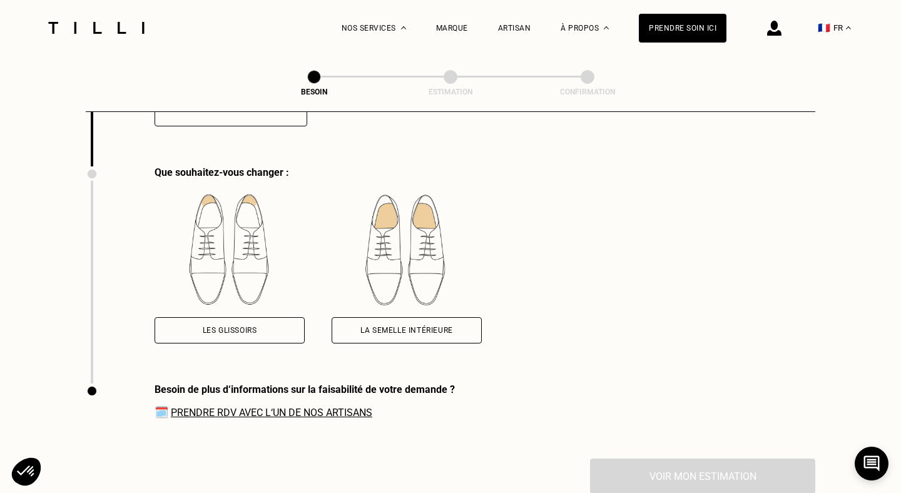
scroll to position [1840, 0]
